Goal: Task Accomplishment & Management: Use online tool/utility

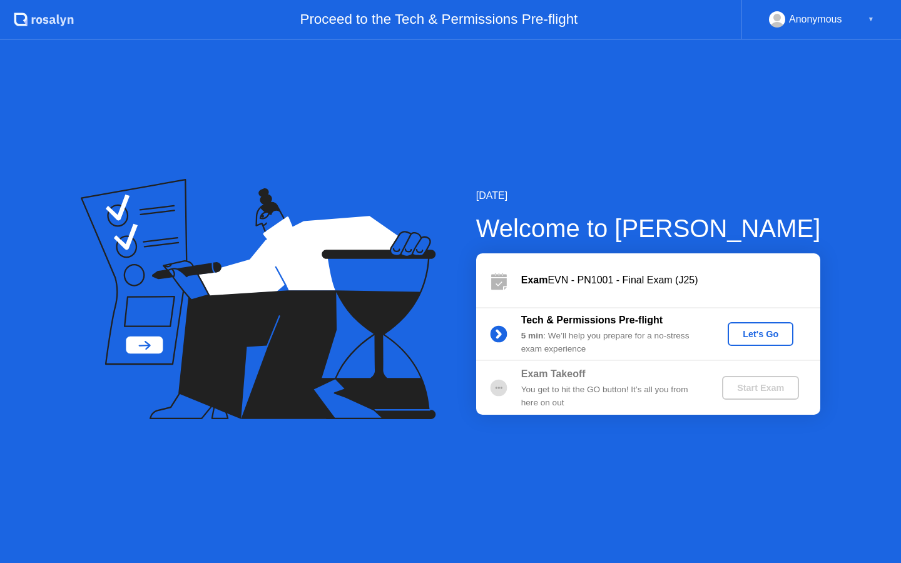
click at [752, 331] on div "Let's Go" at bounding box center [760, 334] width 56 height 10
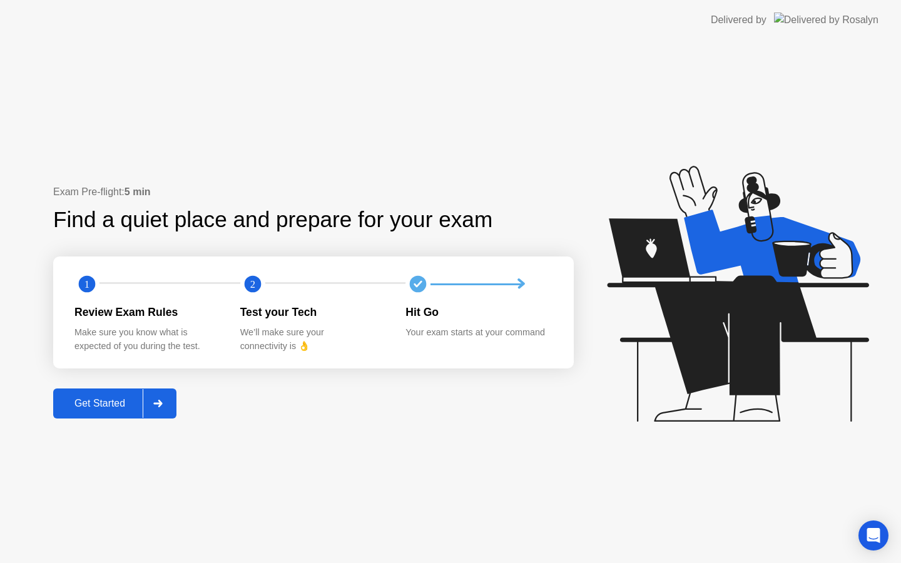
click at [115, 402] on div "Get Started" at bounding box center [100, 403] width 86 height 11
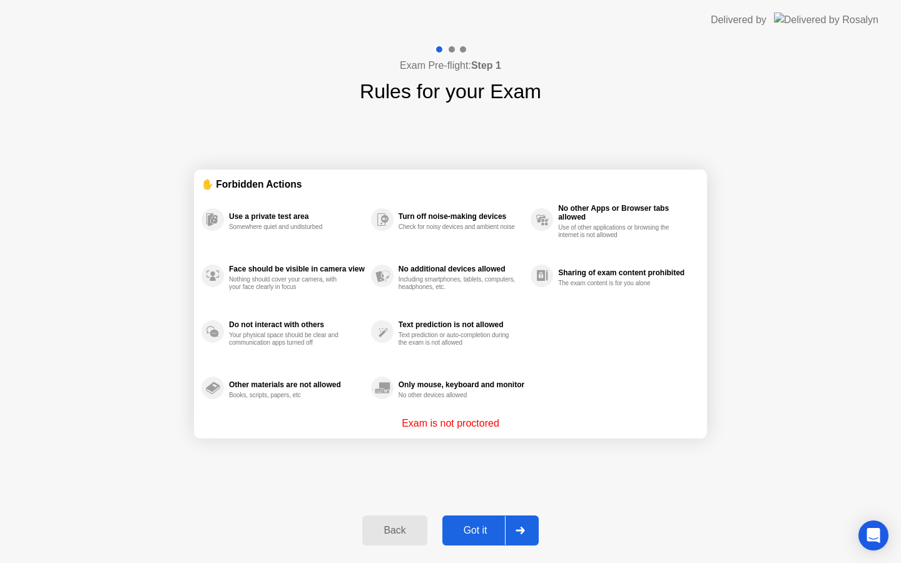
click at [485, 535] on div "Got it" at bounding box center [475, 530] width 59 height 11
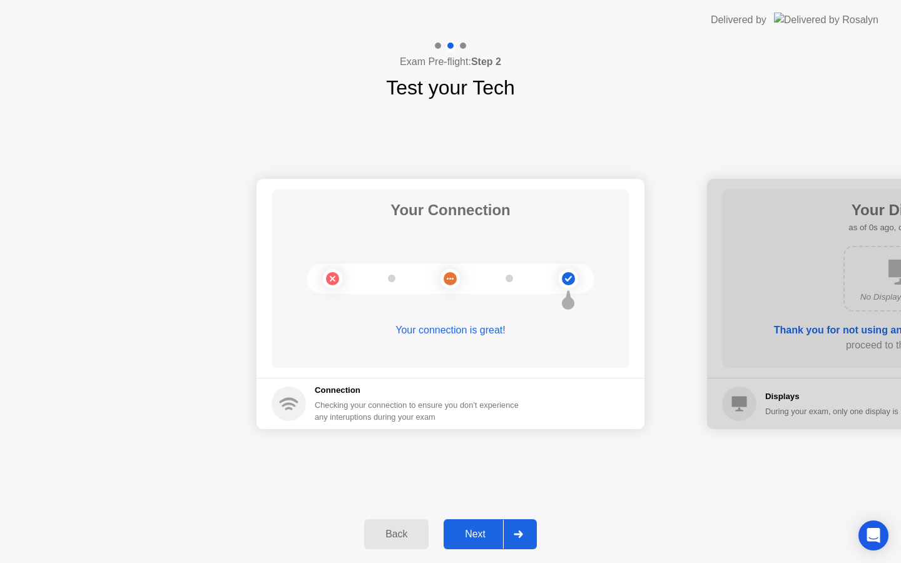
click at [466, 535] on div "Next" at bounding box center [475, 533] width 56 height 11
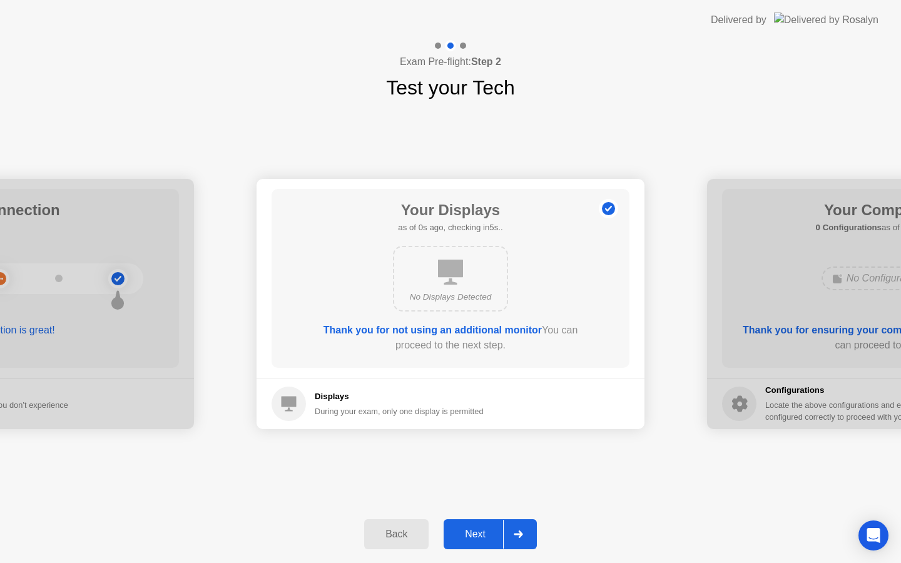
click at [465, 535] on div "Next" at bounding box center [475, 533] width 56 height 11
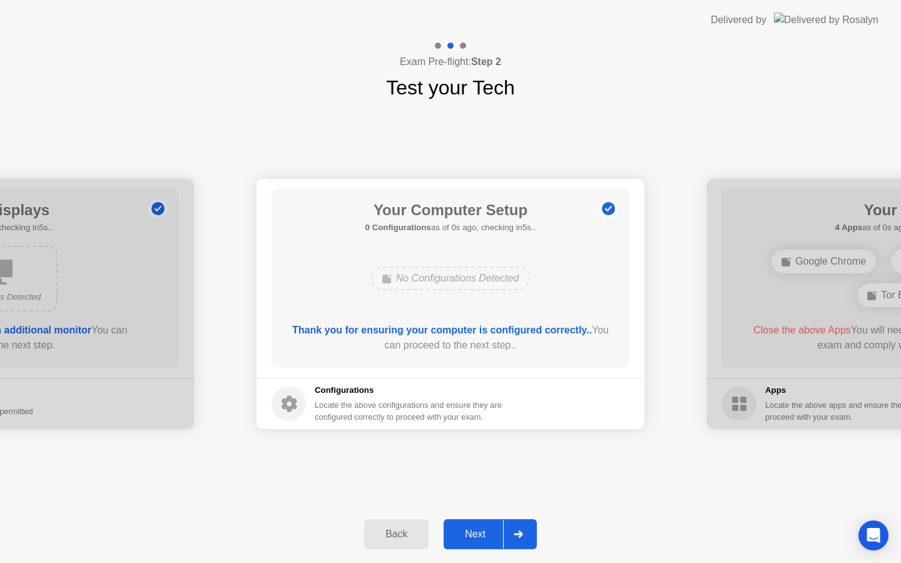
click at [465, 535] on div "Next" at bounding box center [475, 533] width 56 height 11
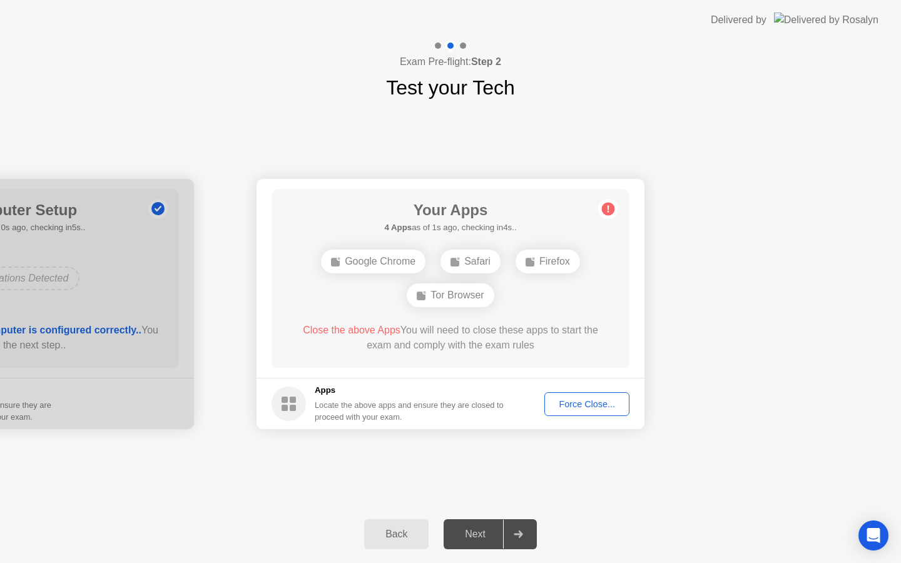
click at [589, 404] on div "Force Close..." at bounding box center [586, 404] width 76 height 10
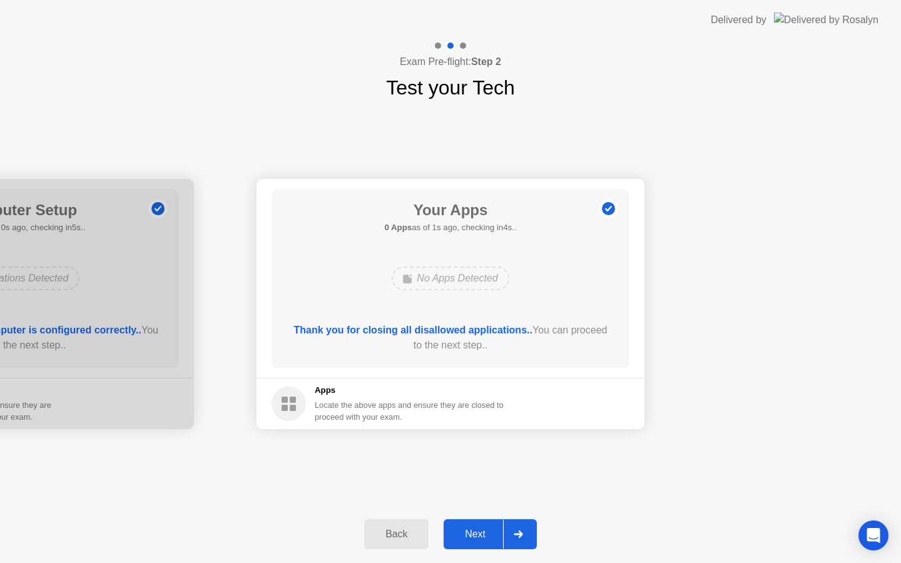
click at [474, 542] on button "Next" at bounding box center [489, 534] width 93 height 30
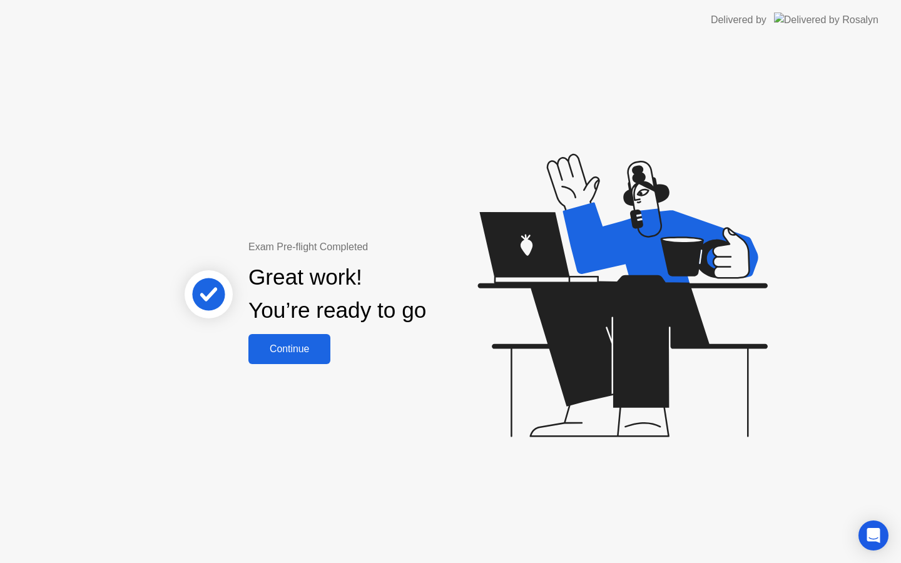
click at [311, 352] on div "Continue" at bounding box center [289, 348] width 74 height 11
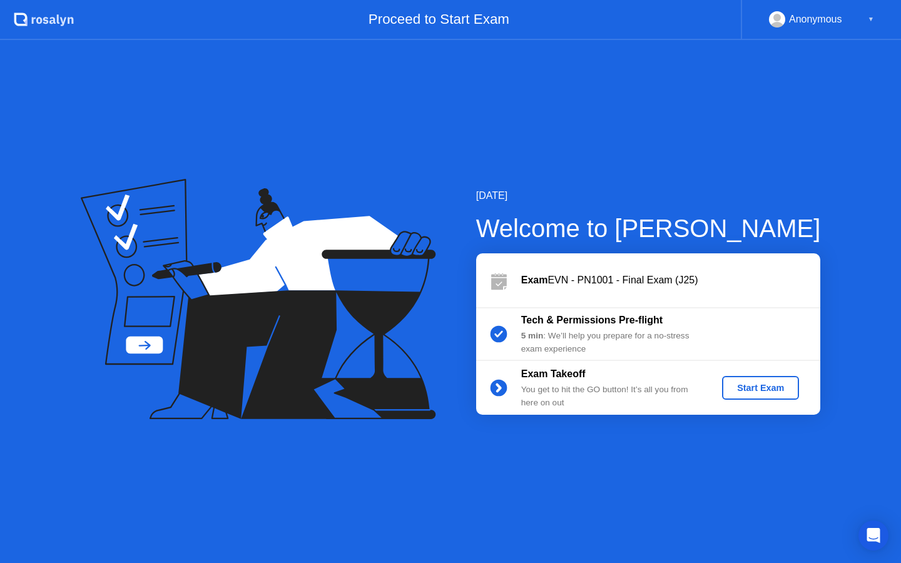
click at [760, 385] on div "Start Exam" at bounding box center [760, 388] width 67 height 10
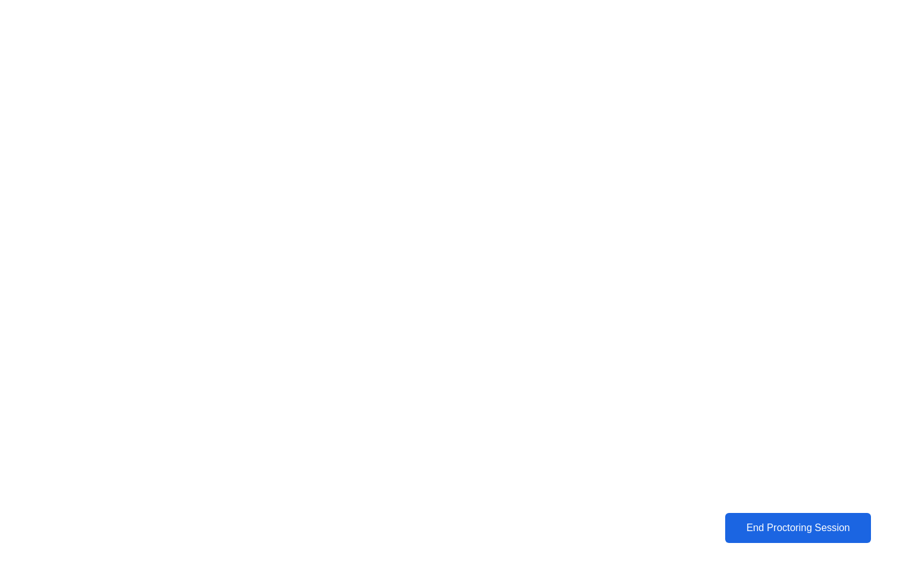
click at [766, 525] on div "End Proctoring Session" at bounding box center [797, 528] width 145 height 12
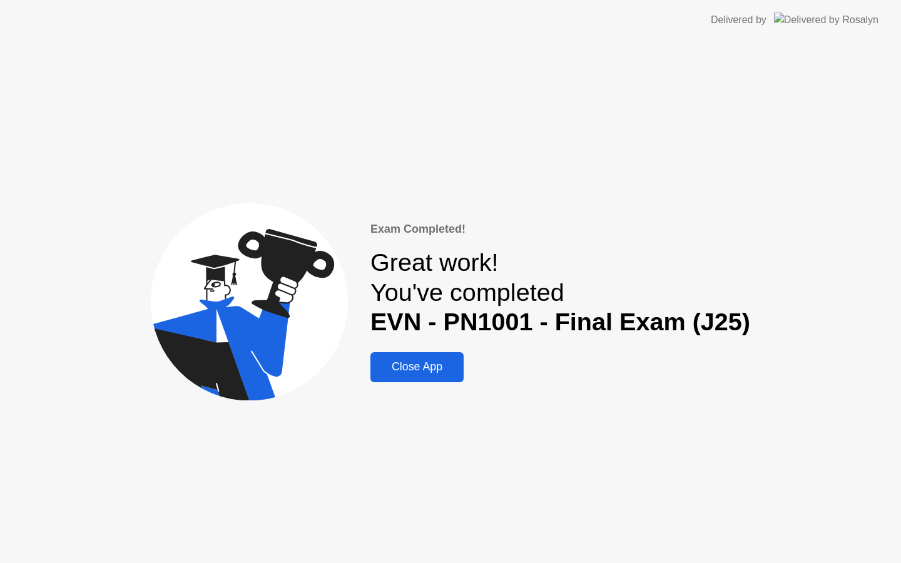
click at [450, 363] on div "Close App" at bounding box center [417, 366] width 86 height 13
